Goal: Check status: Check status

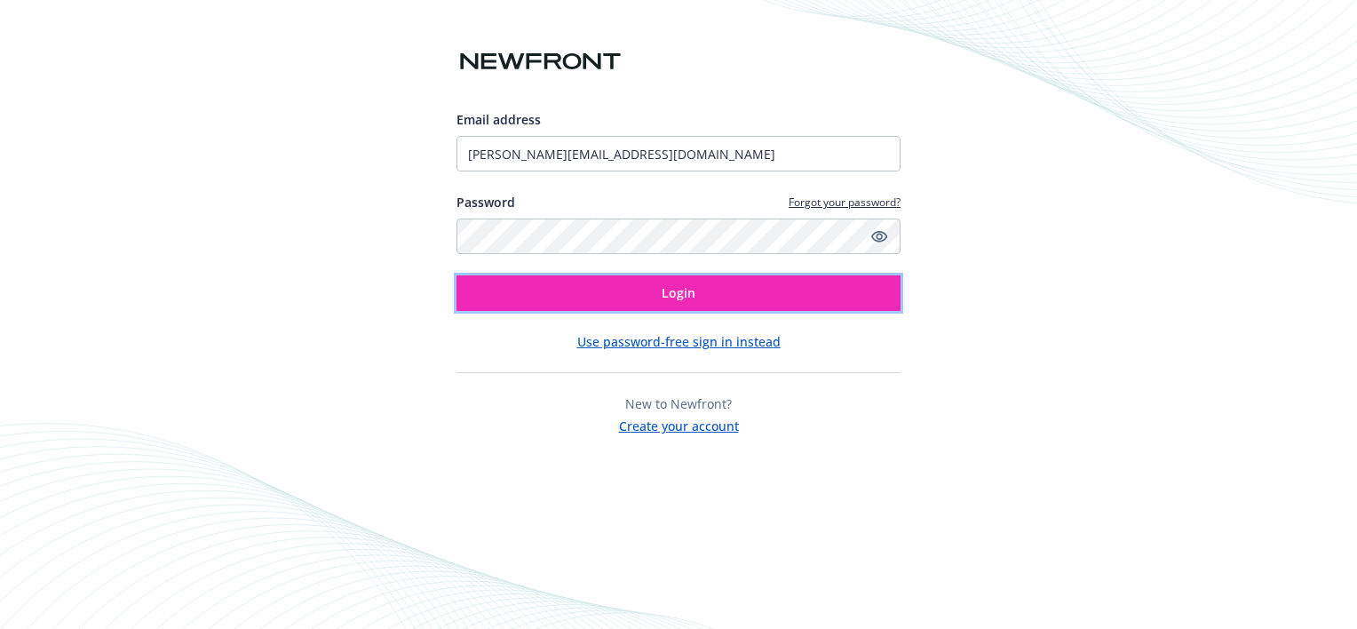
click at [692, 295] on span "Login" at bounding box center [678, 292] width 34 height 17
